Goal: Information Seeking & Learning: Compare options

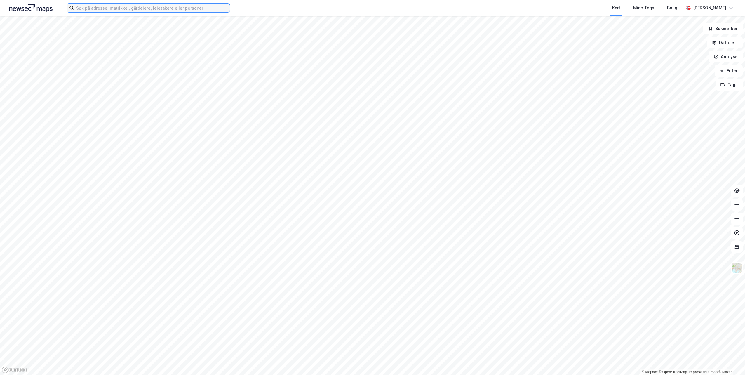
click at [93, 12] on input at bounding box center [152, 8] width 156 height 9
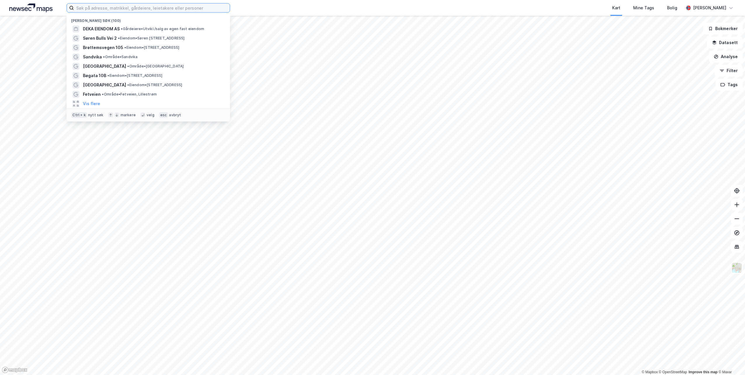
click at [94, 11] on input at bounding box center [152, 8] width 156 height 9
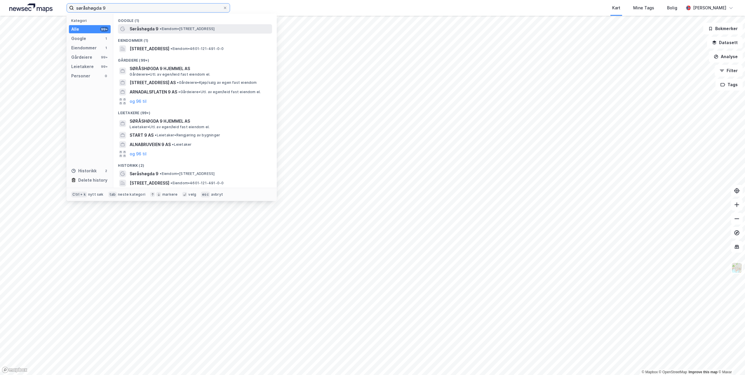
type input "søråshøgda 9"
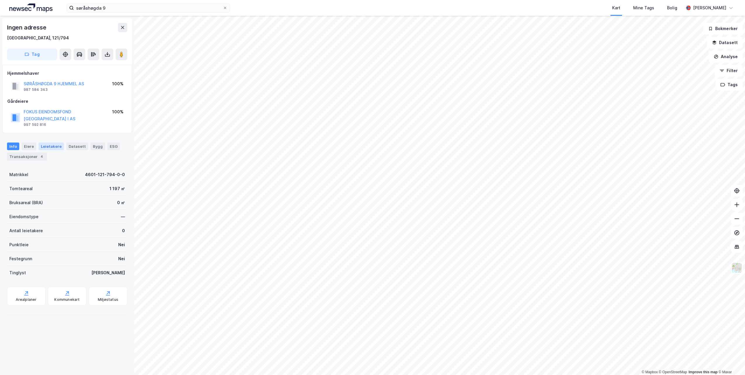
click at [49, 143] on div "Leietakere" at bounding box center [51, 147] width 25 height 8
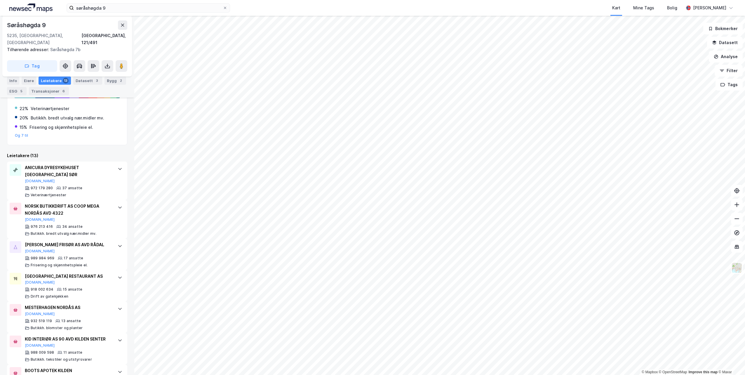
scroll to position [118, 0]
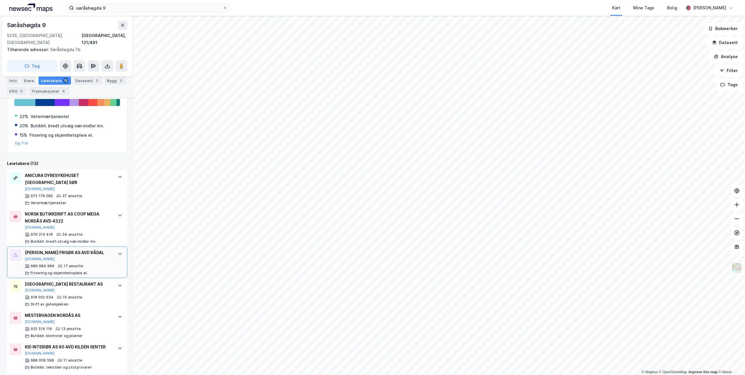
click at [118, 253] on icon at bounding box center [120, 254] width 4 height 2
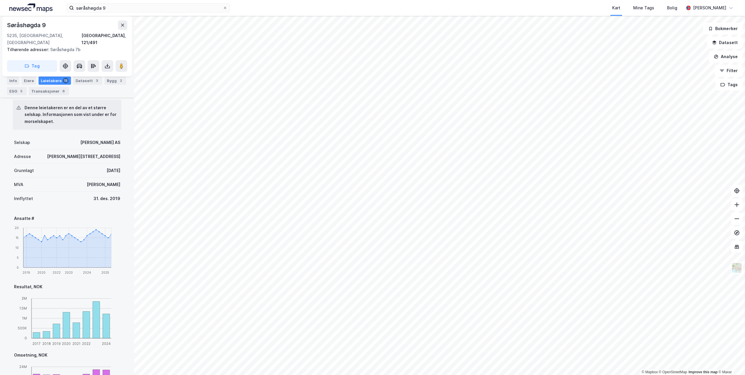
scroll to position [352, 0]
